Goal: Information Seeking & Learning: Learn about a topic

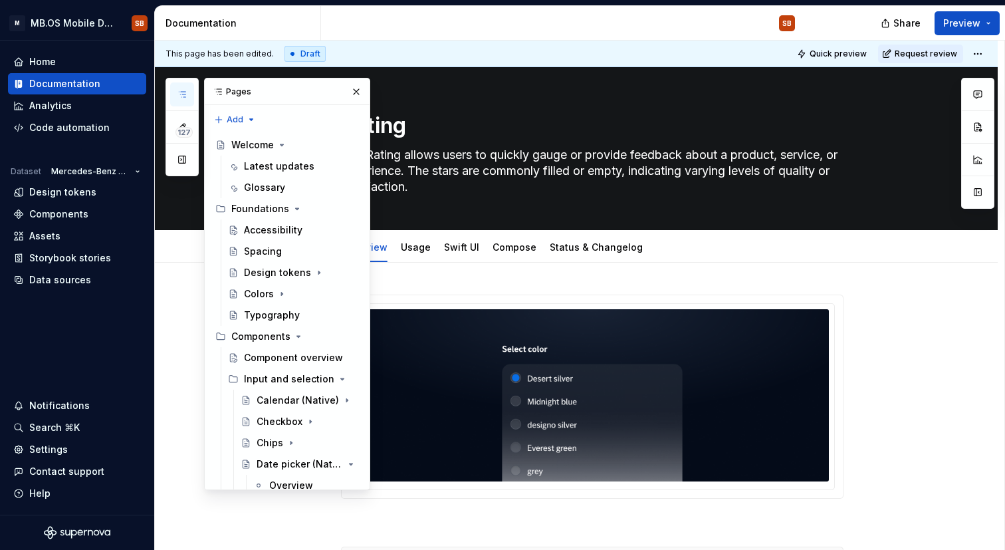
scroll to position [568, 0]
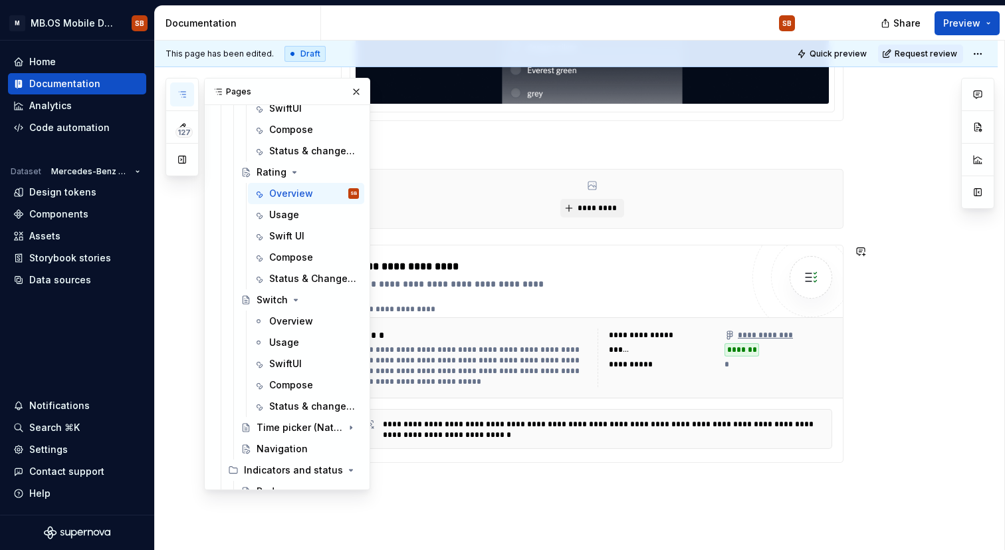
click at [633, 462] on div "**********" at bounding box center [592, 354] width 502 height 218
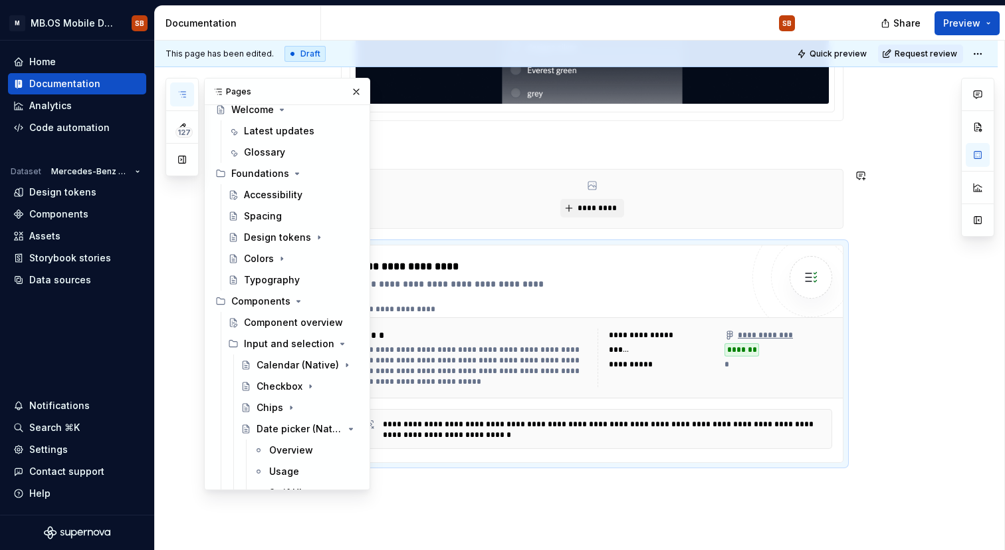
scroll to position [40, 0]
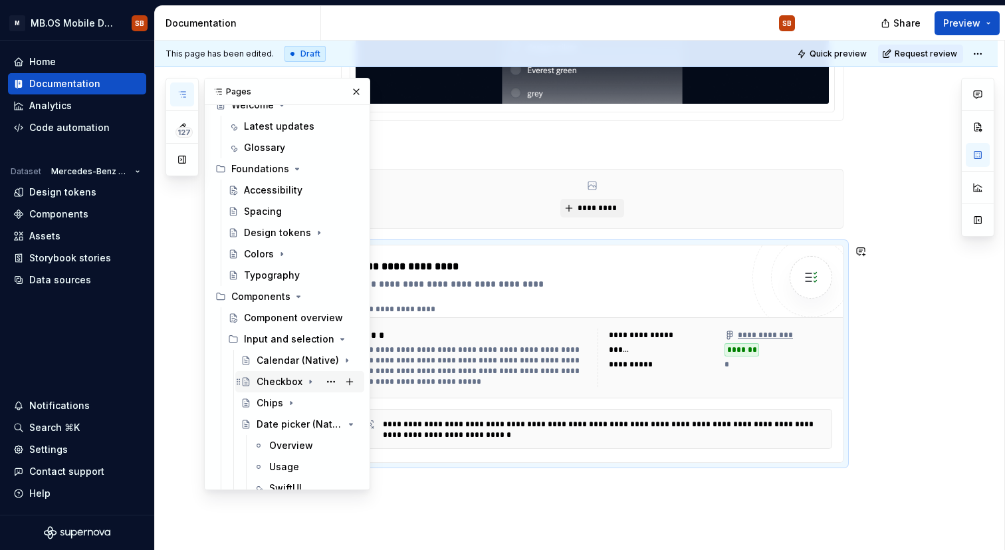
click at [278, 385] on div "Checkbox" at bounding box center [280, 381] width 46 height 13
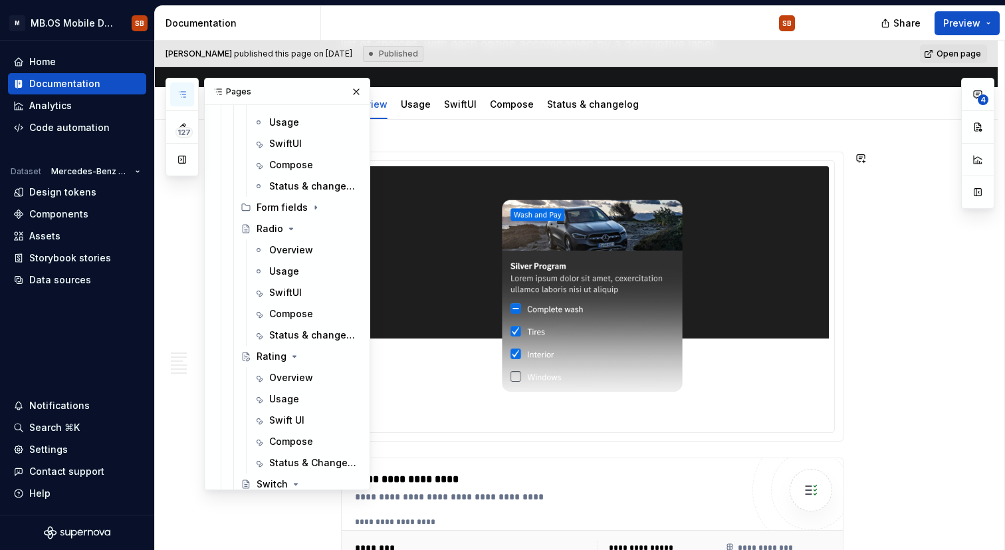
scroll to position [467, 0]
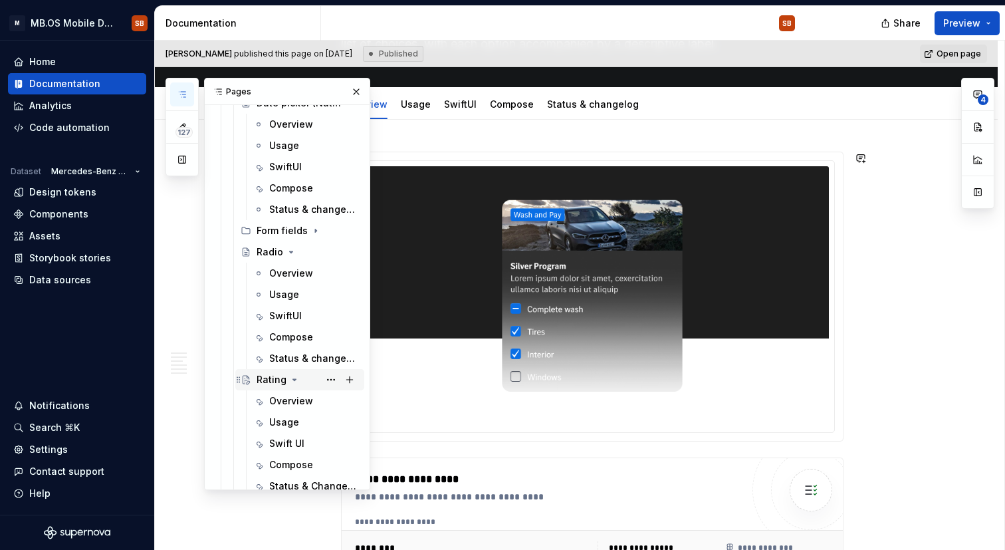
click at [269, 378] on div "Rating" at bounding box center [272, 379] width 30 height 13
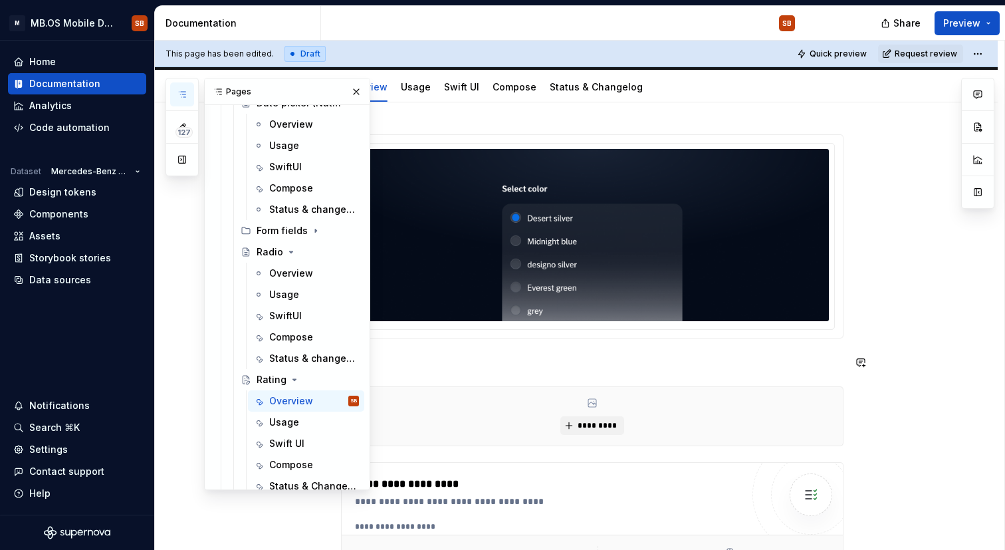
scroll to position [164, 0]
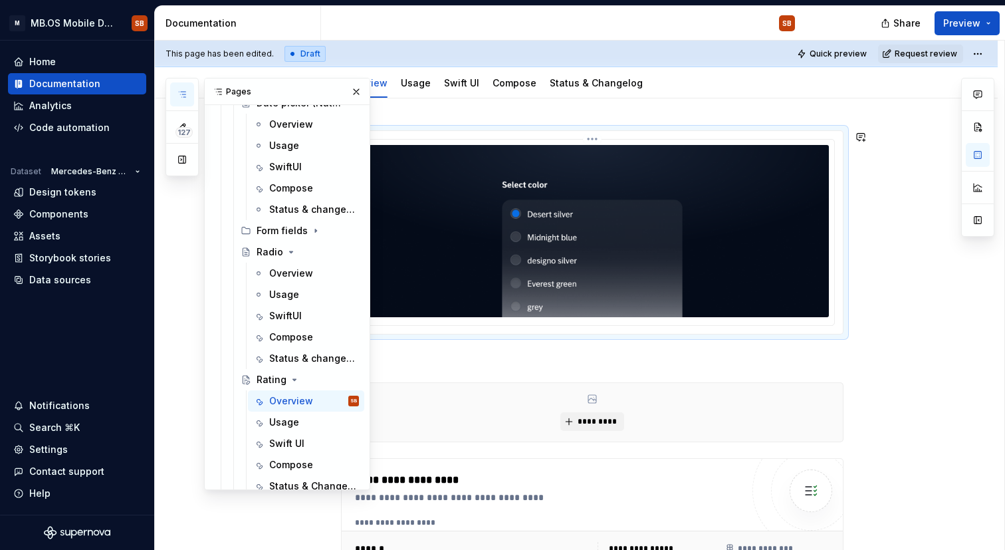
click at [619, 280] on img at bounding box center [592, 231] width 473 height 172
click at [268, 247] on div "Radio" at bounding box center [270, 251] width 27 height 13
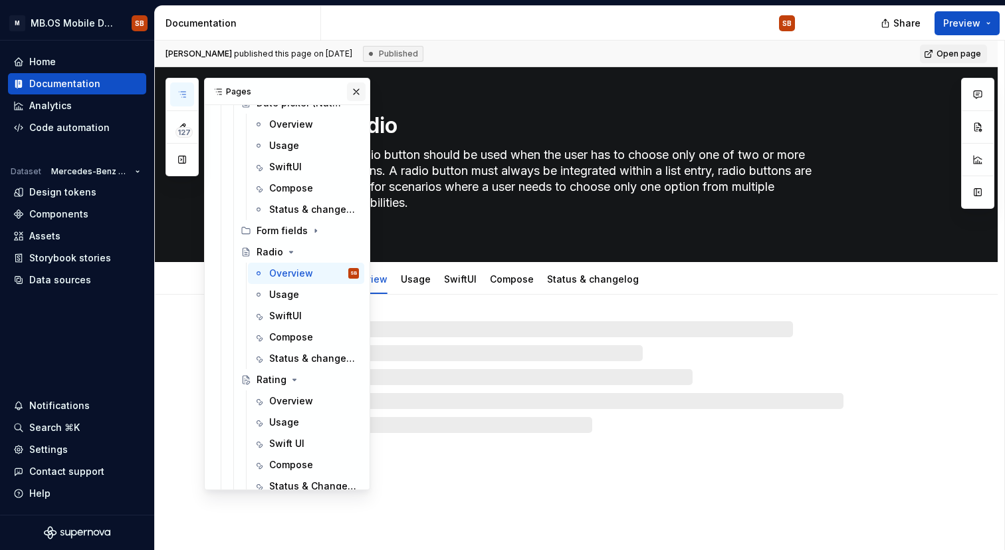
click at [357, 92] on button "button" at bounding box center [356, 91] width 19 height 19
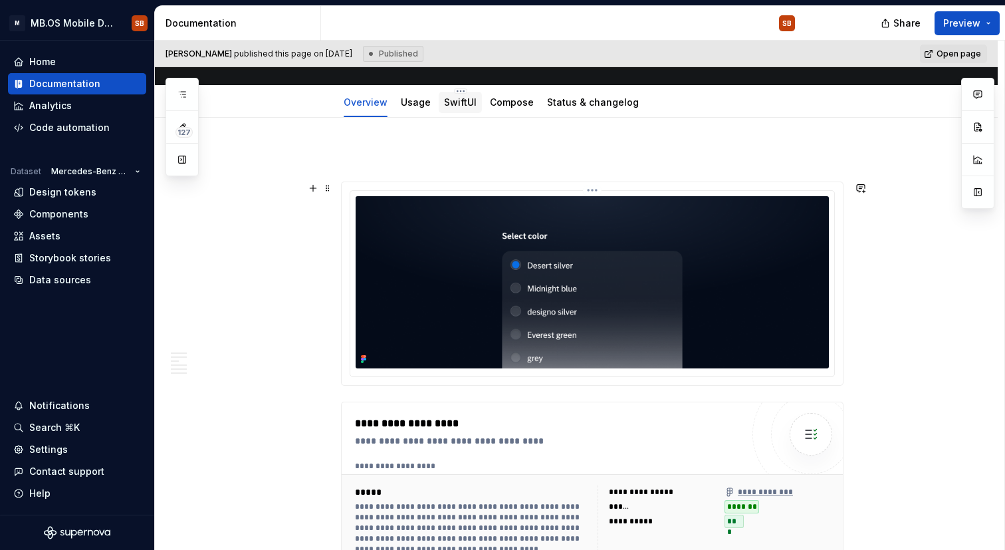
scroll to position [169, 0]
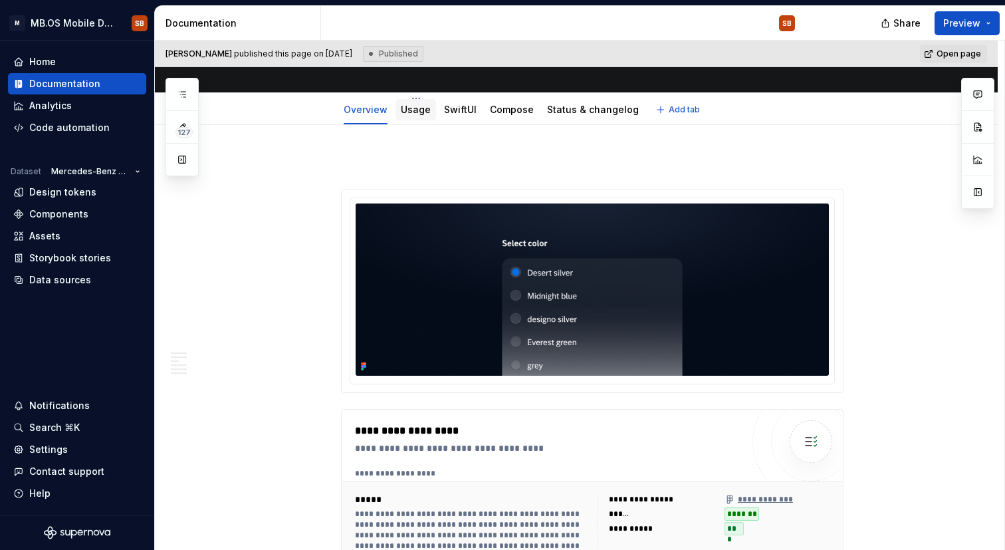
click at [424, 120] on div "Usage" at bounding box center [415, 110] width 41 height 24
click at [417, 121] on div "Usage" at bounding box center [415, 110] width 41 height 24
click at [413, 110] on link "Usage" at bounding box center [416, 109] width 30 height 11
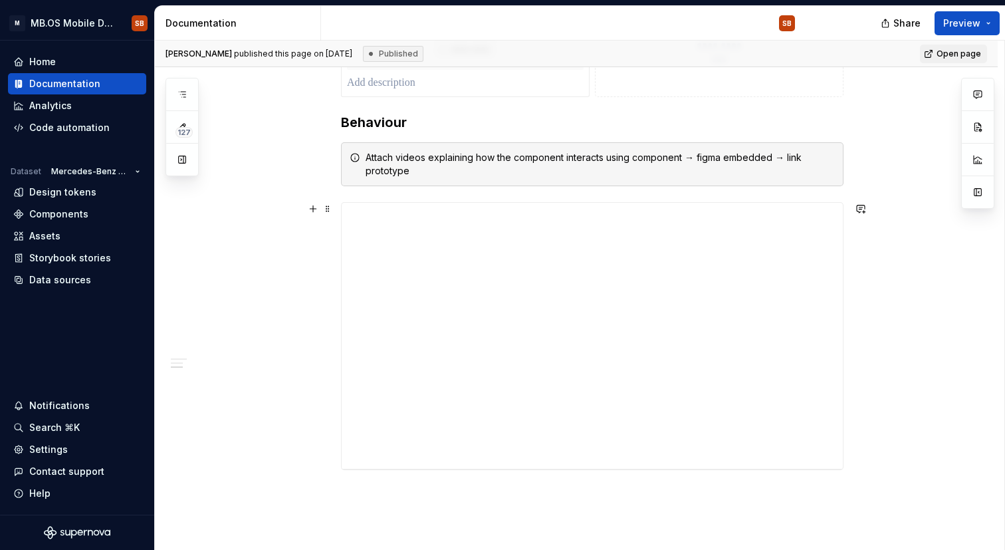
scroll to position [1014, 0]
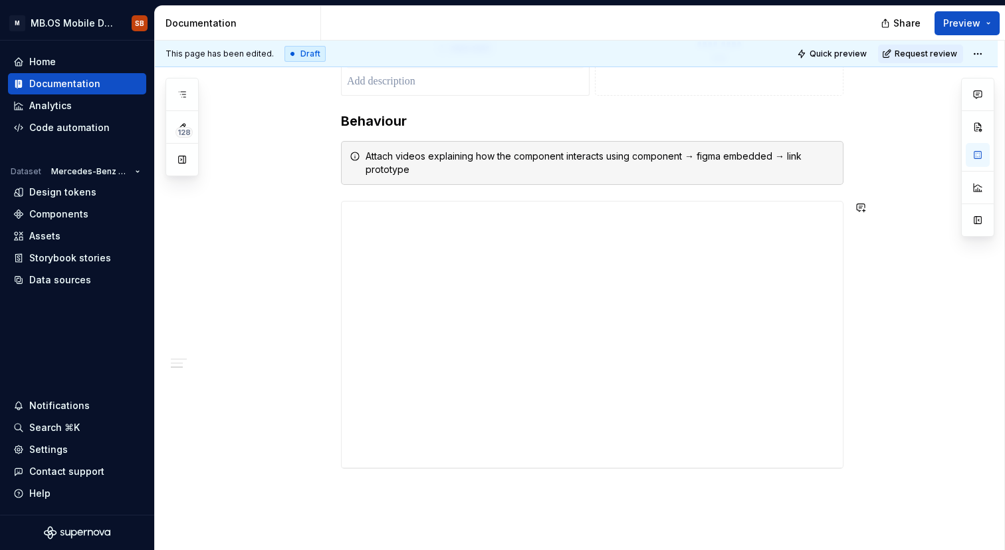
type textarea "*"
